Goal: Information Seeking & Learning: Learn about a topic

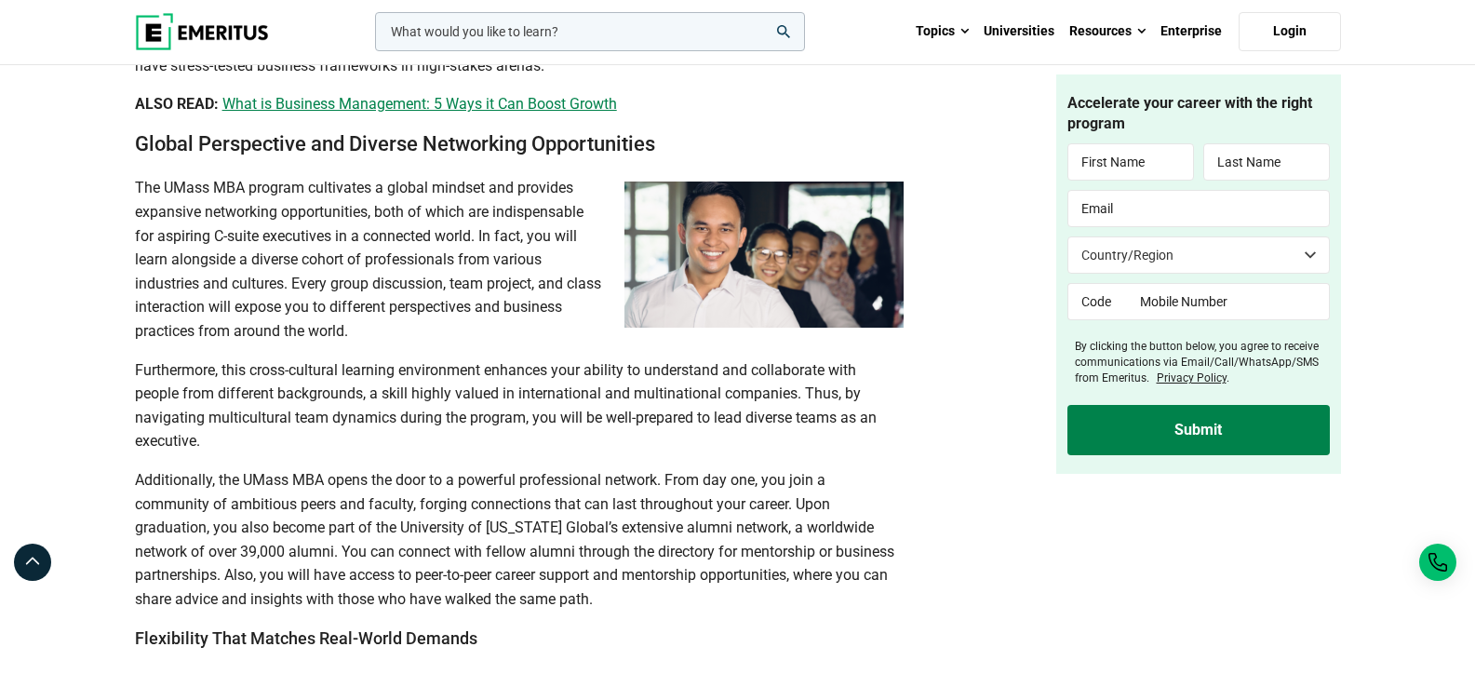
scroll to position [2591, 0]
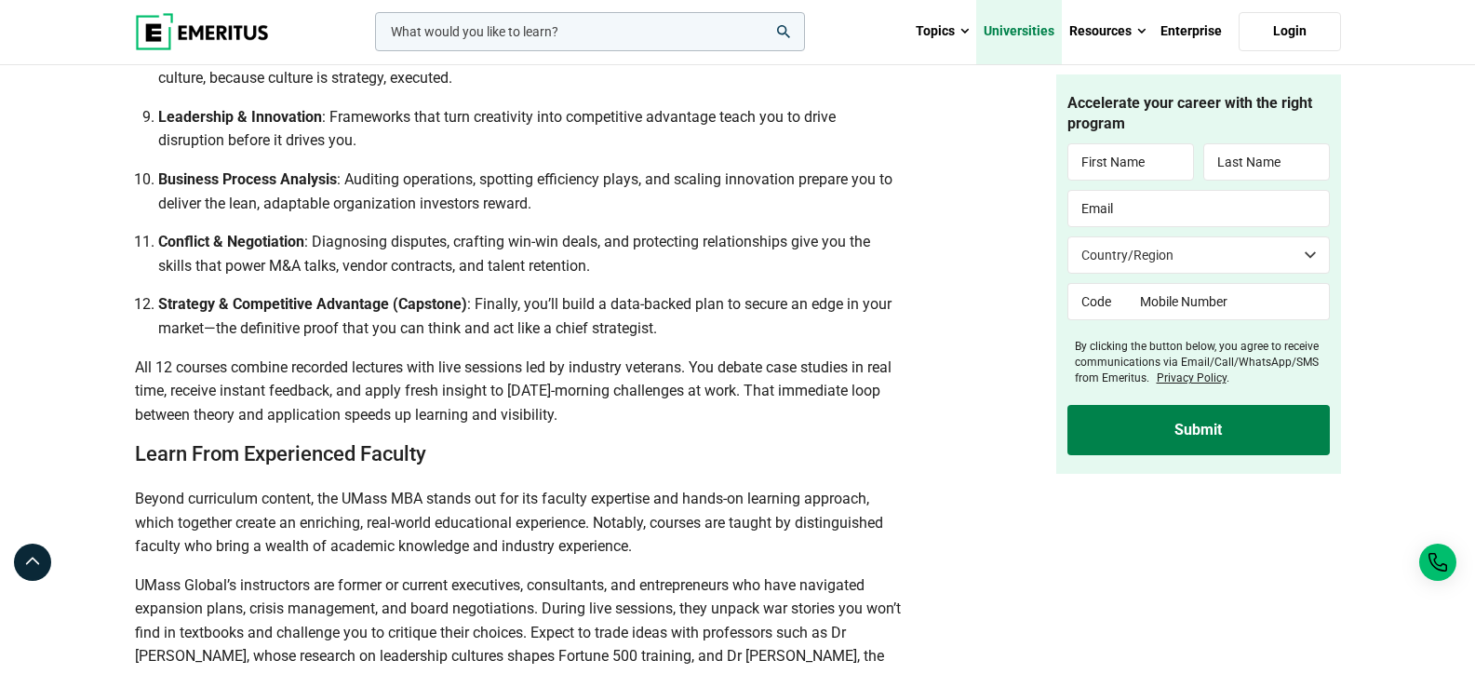
click at [1014, 27] on link "Universities" at bounding box center [1019, 31] width 86 height 65
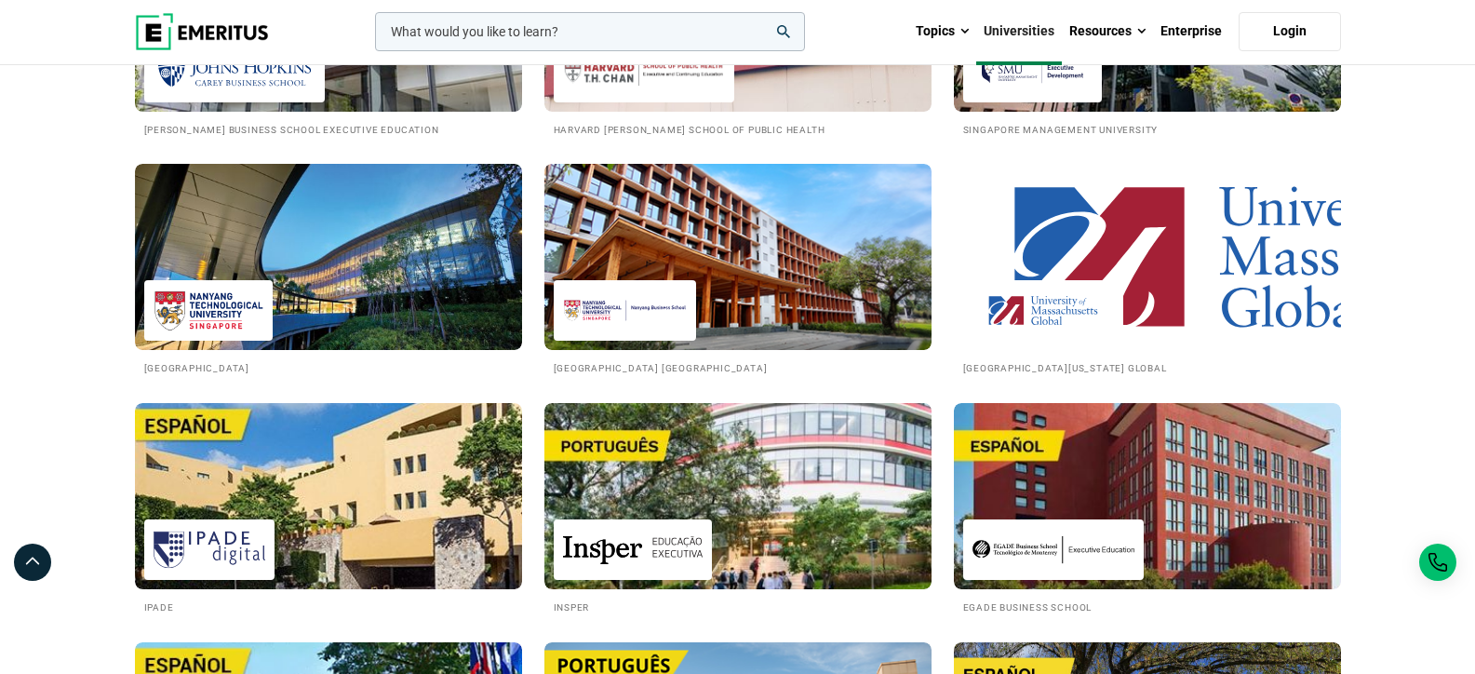
scroll to position [2627, 0]
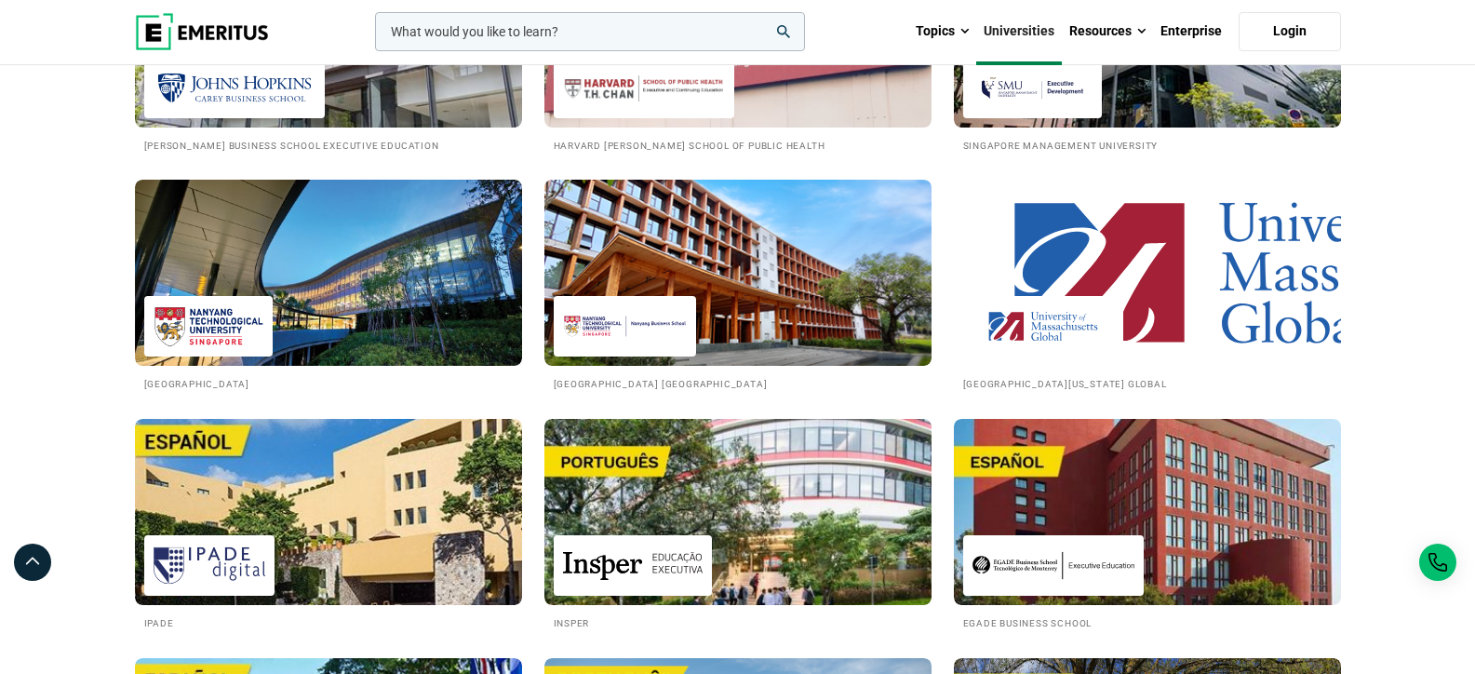
click at [1263, 234] on img at bounding box center [1147, 272] width 426 height 205
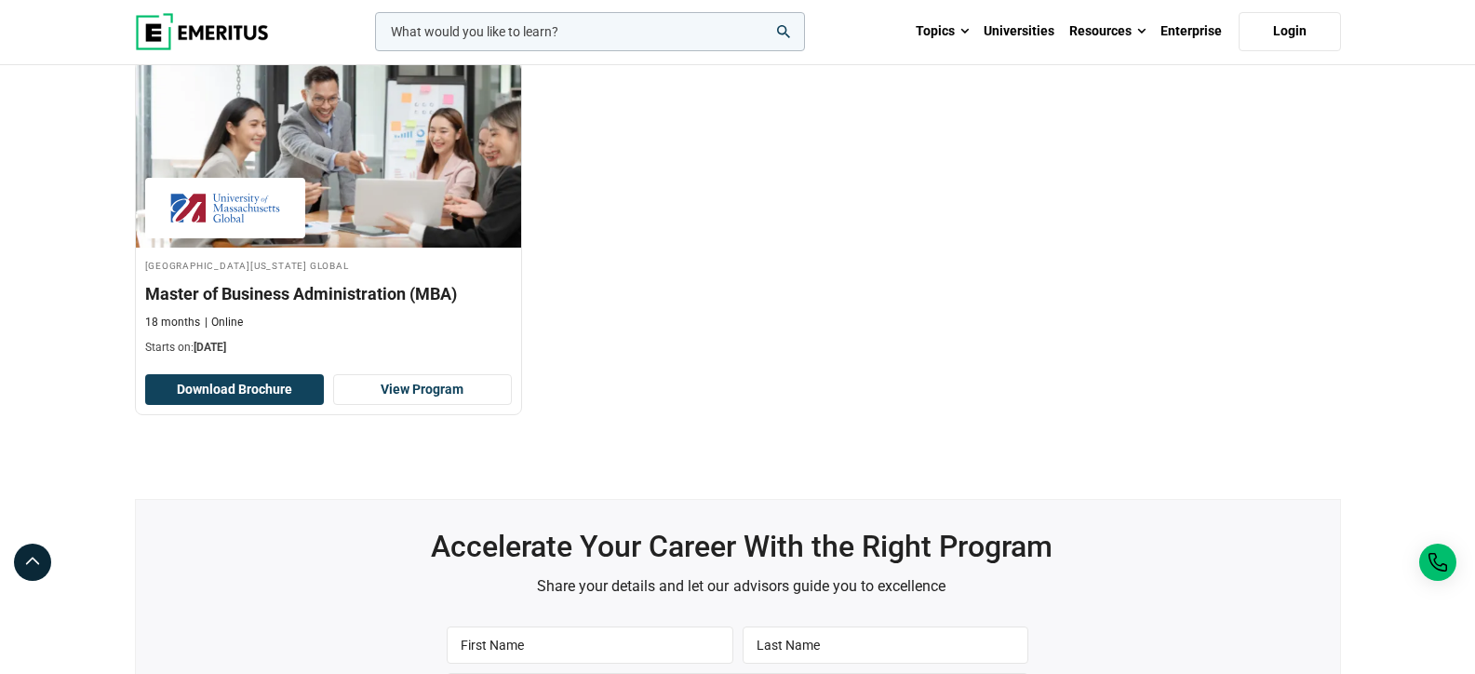
scroll to position [614, 0]
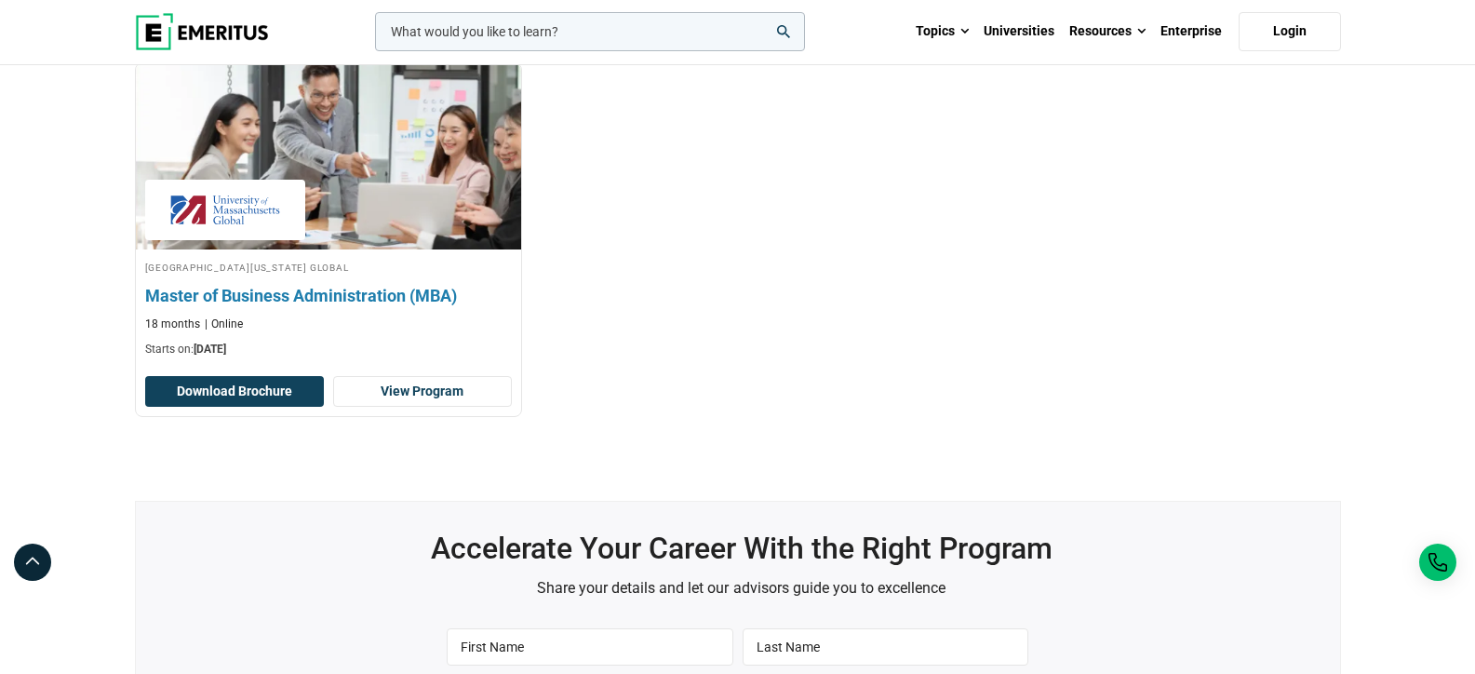
click at [421, 201] on img at bounding box center [327, 156] width 423 height 205
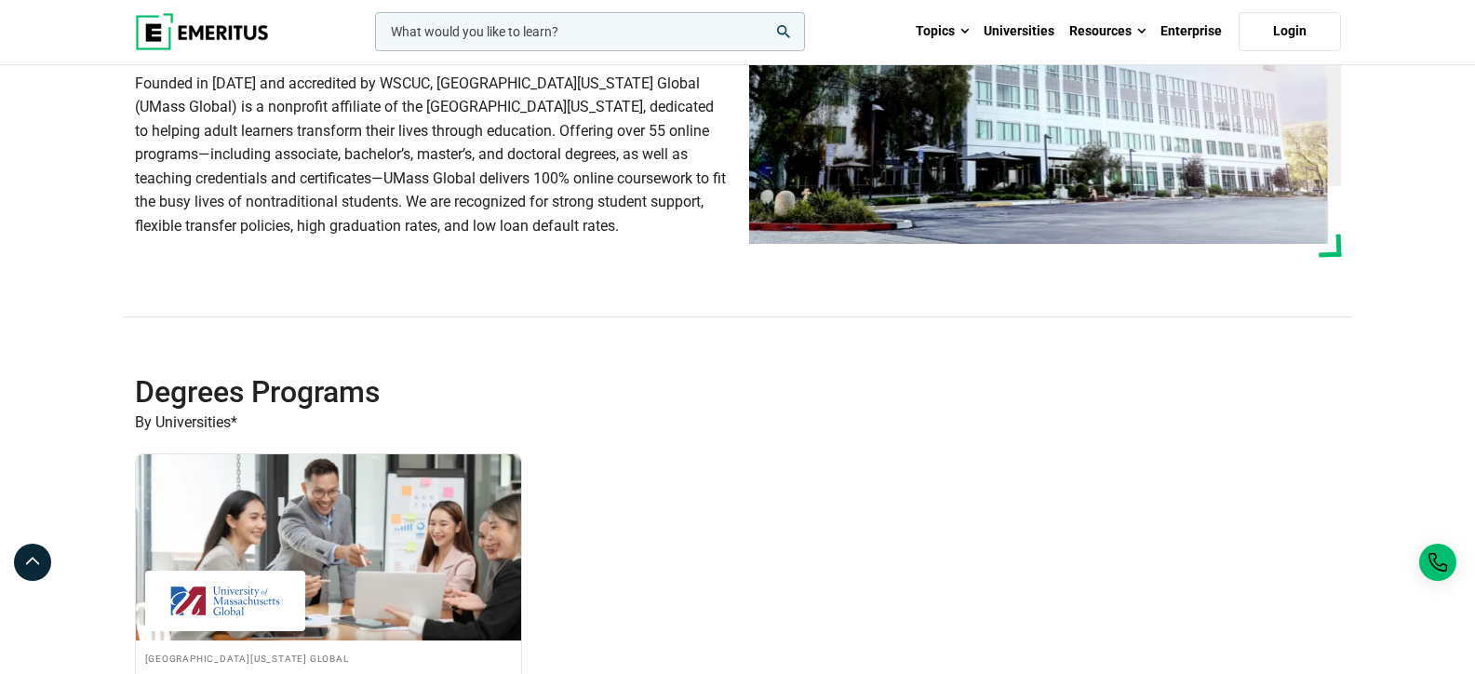
scroll to position [0, 0]
